Goal: Find specific page/section: Find specific page/section

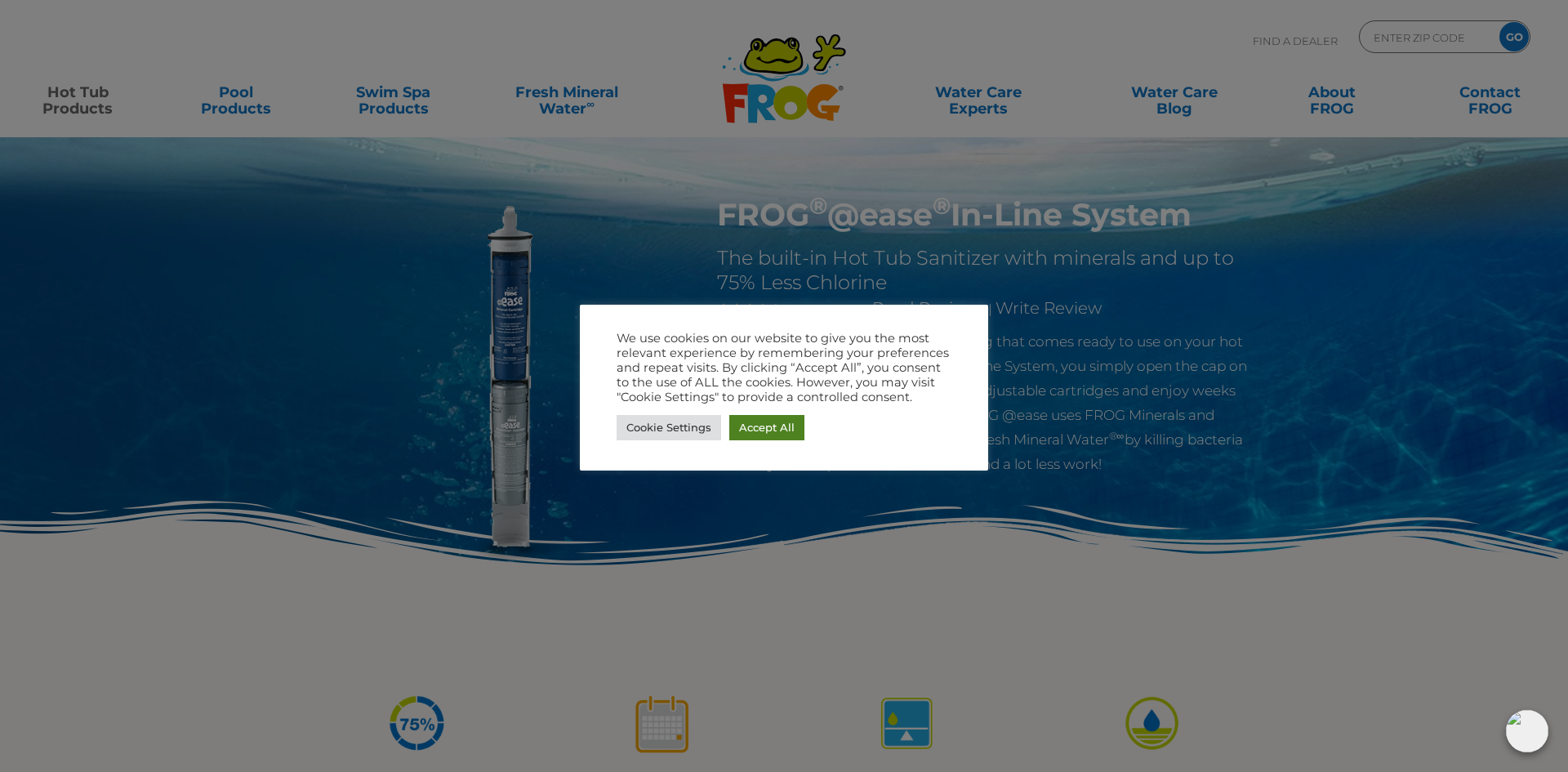
click at [748, 426] on link "Accept All" at bounding box center [766, 427] width 75 height 26
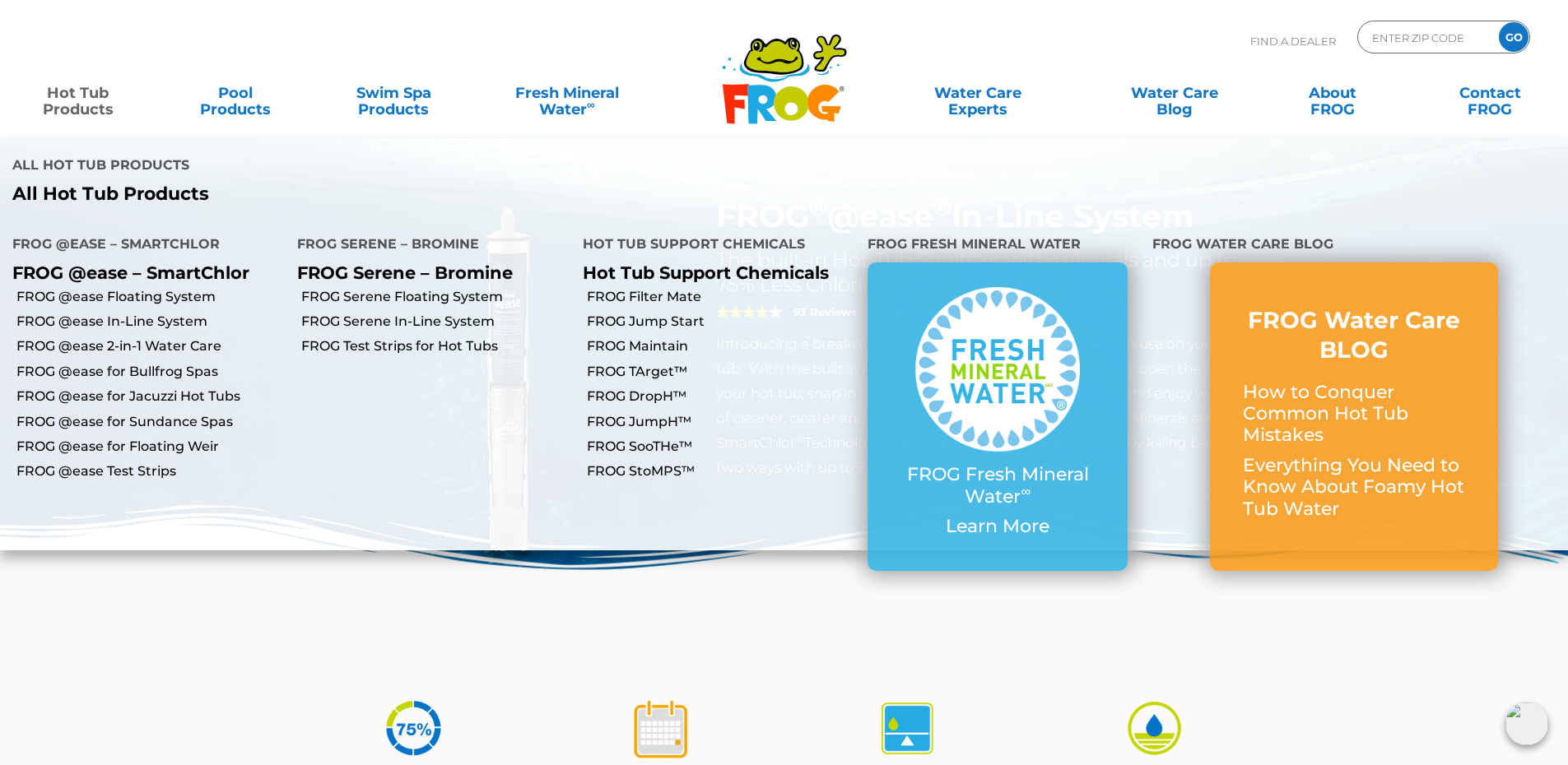
click at [60, 105] on link "Hot Tub Products" at bounding box center [77, 93] width 123 height 33
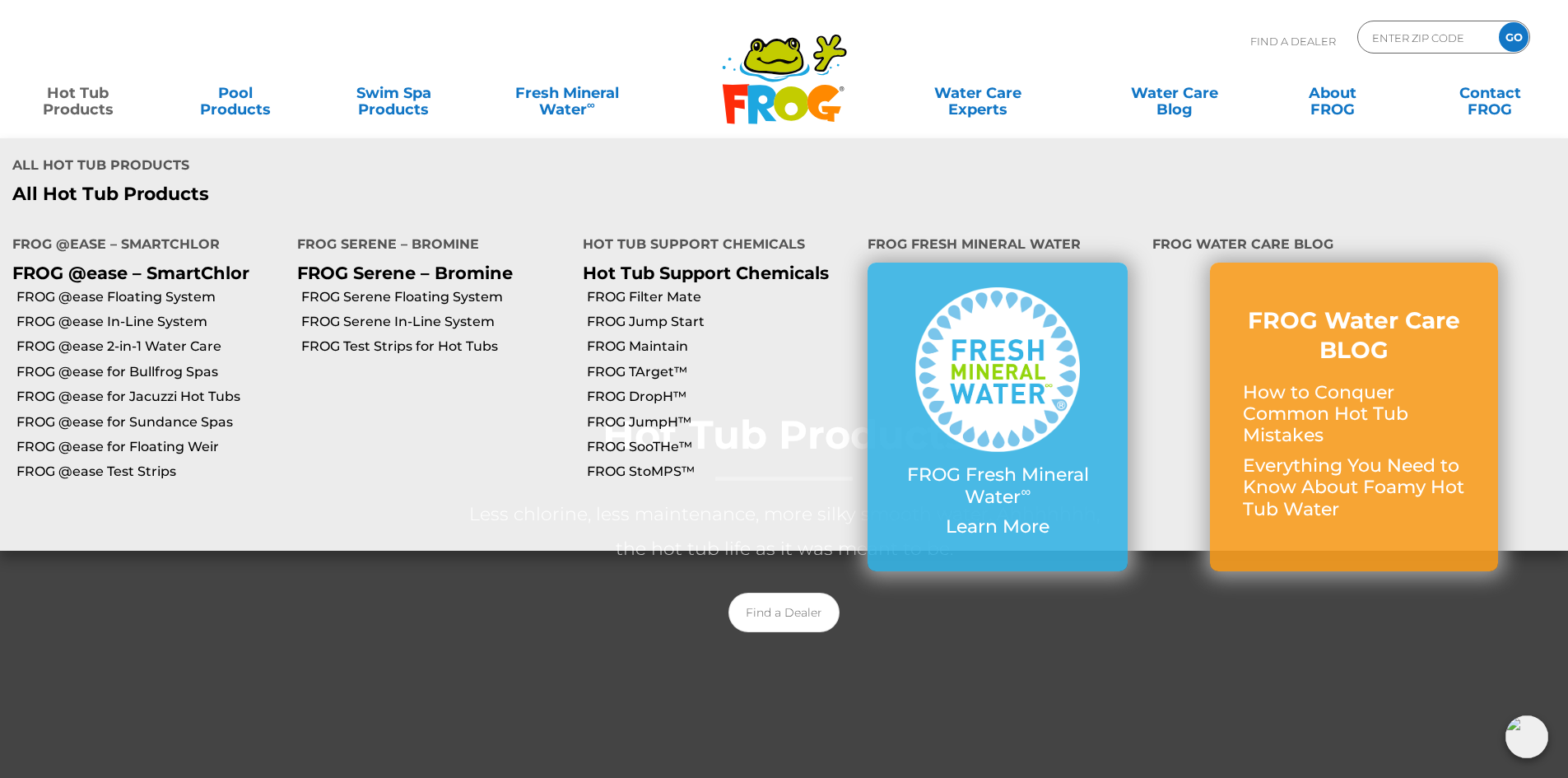
click at [70, 93] on link "Hot Tub Products" at bounding box center [77, 93] width 123 height 33
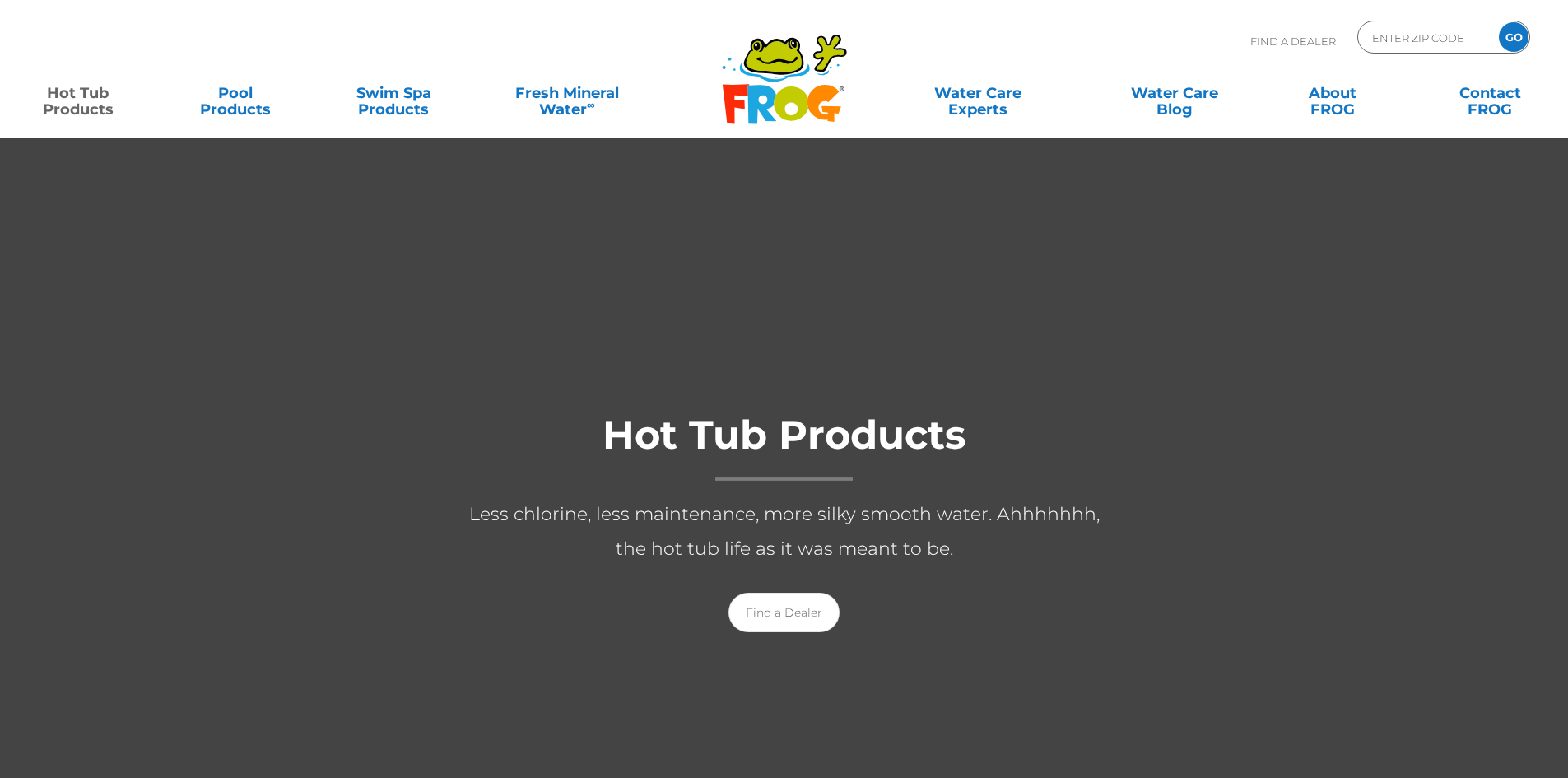
click at [71, 92] on link "Hot Tub Products" at bounding box center [77, 93] width 123 height 33
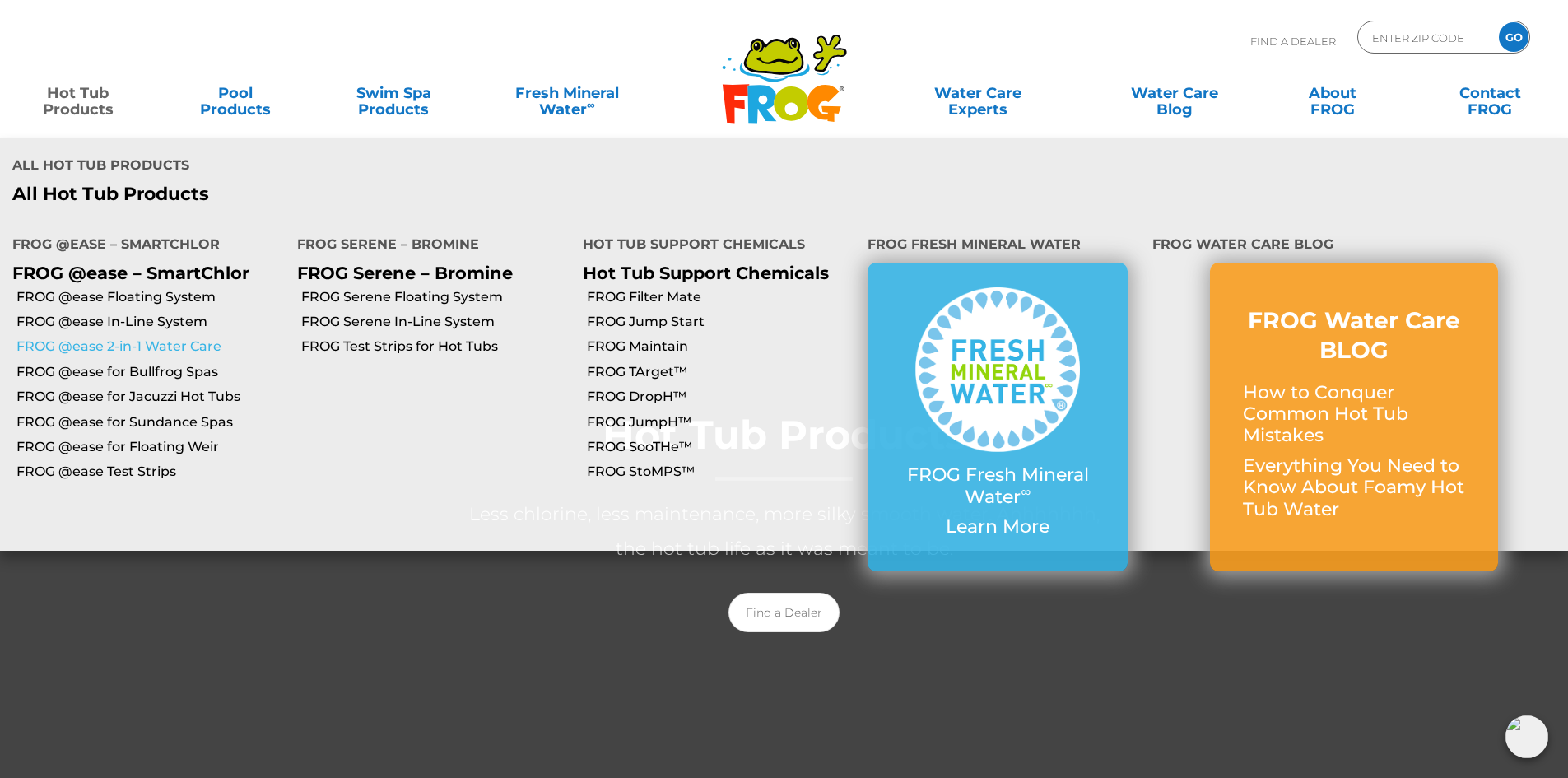
click at [88, 338] on link "FROG @ease 2-in-1 Water Care" at bounding box center [150, 347] width 268 height 18
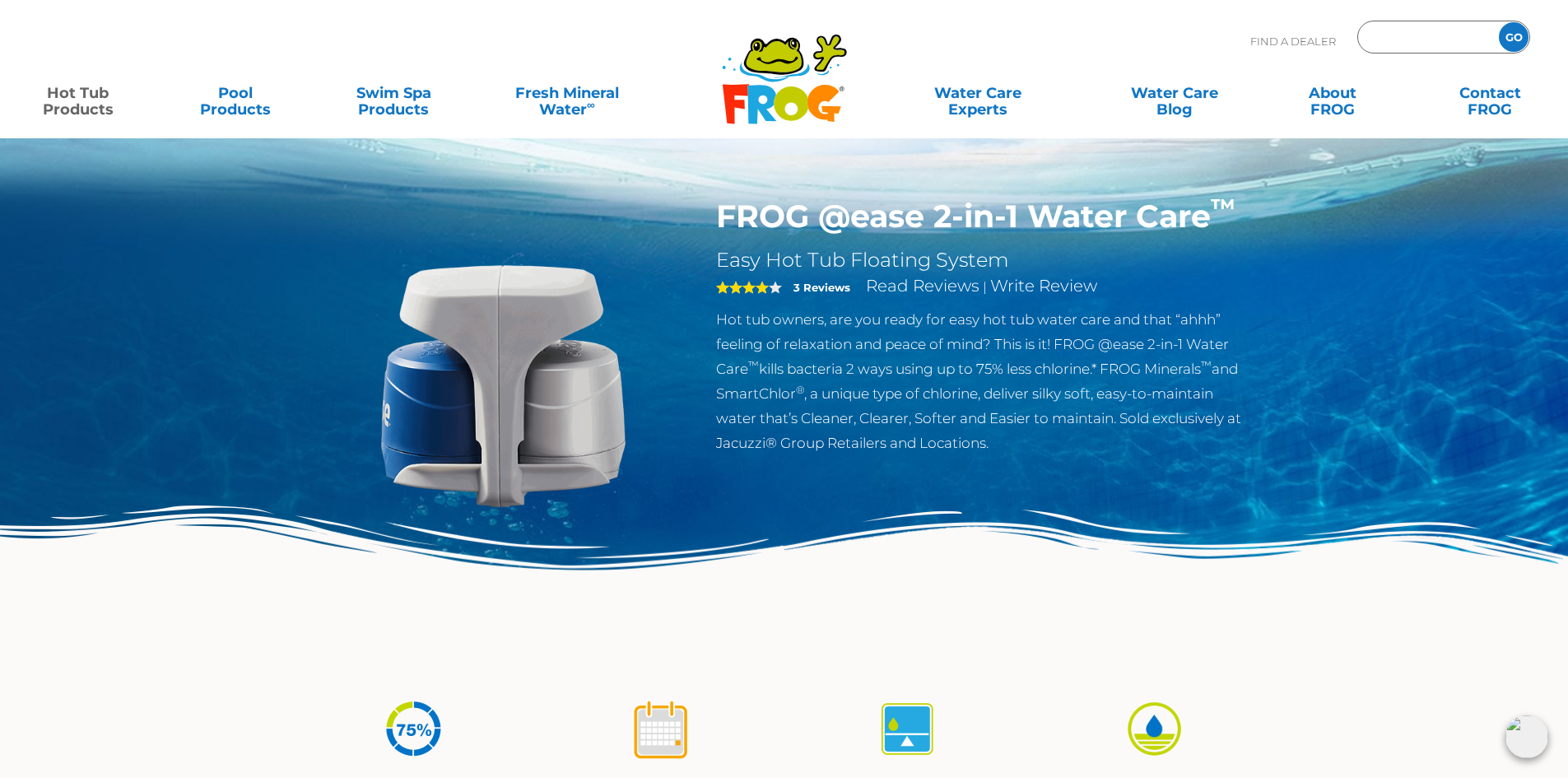
click at [1429, 40] on input "Zip Code Form" at bounding box center [1426, 37] width 111 height 24
type input "54017"
click at [1499, 22] on input "GO" at bounding box center [1514, 36] width 30 height 30
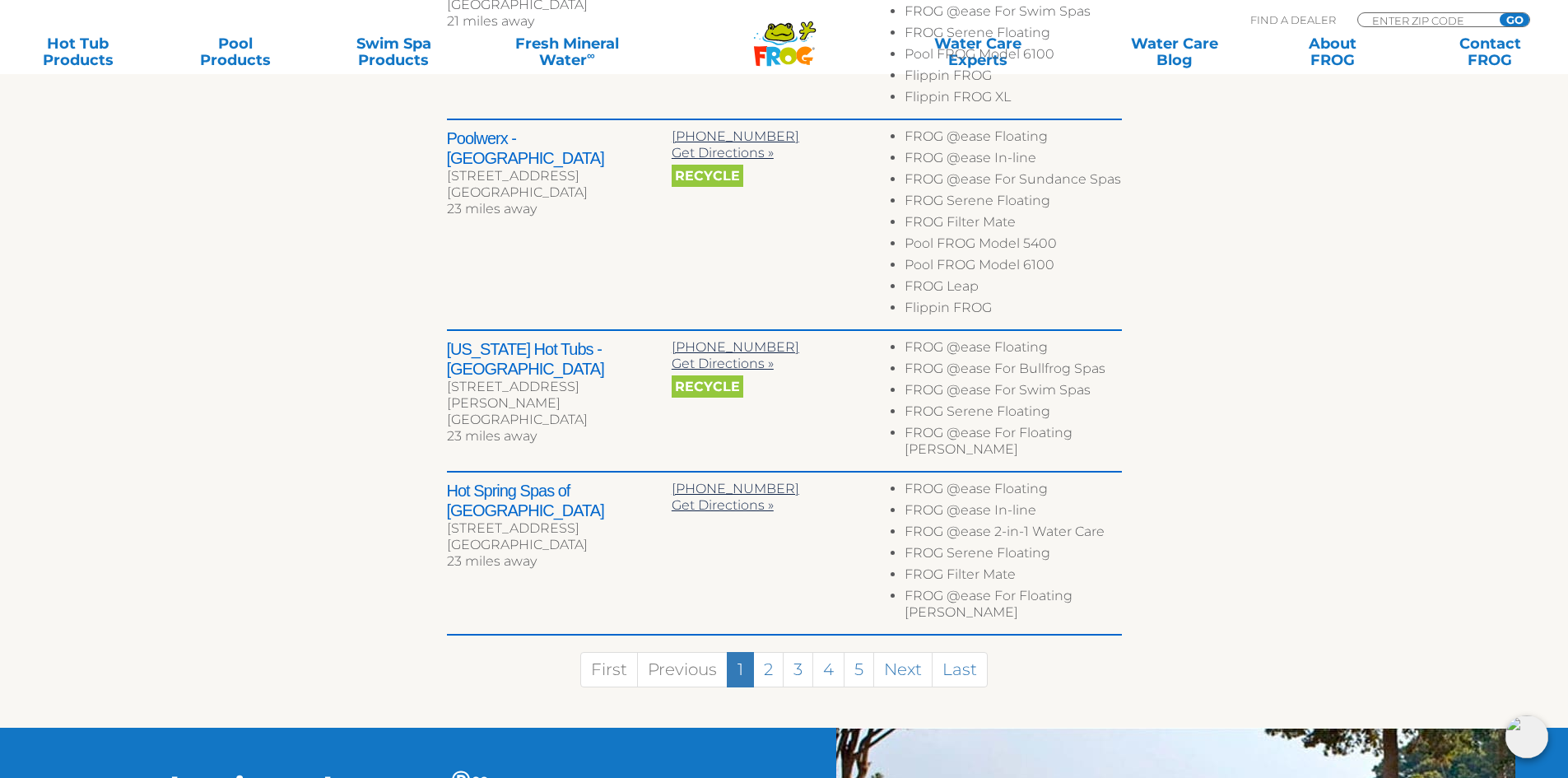
scroll to position [1070, 0]
